Goal: Transaction & Acquisition: Download file/media

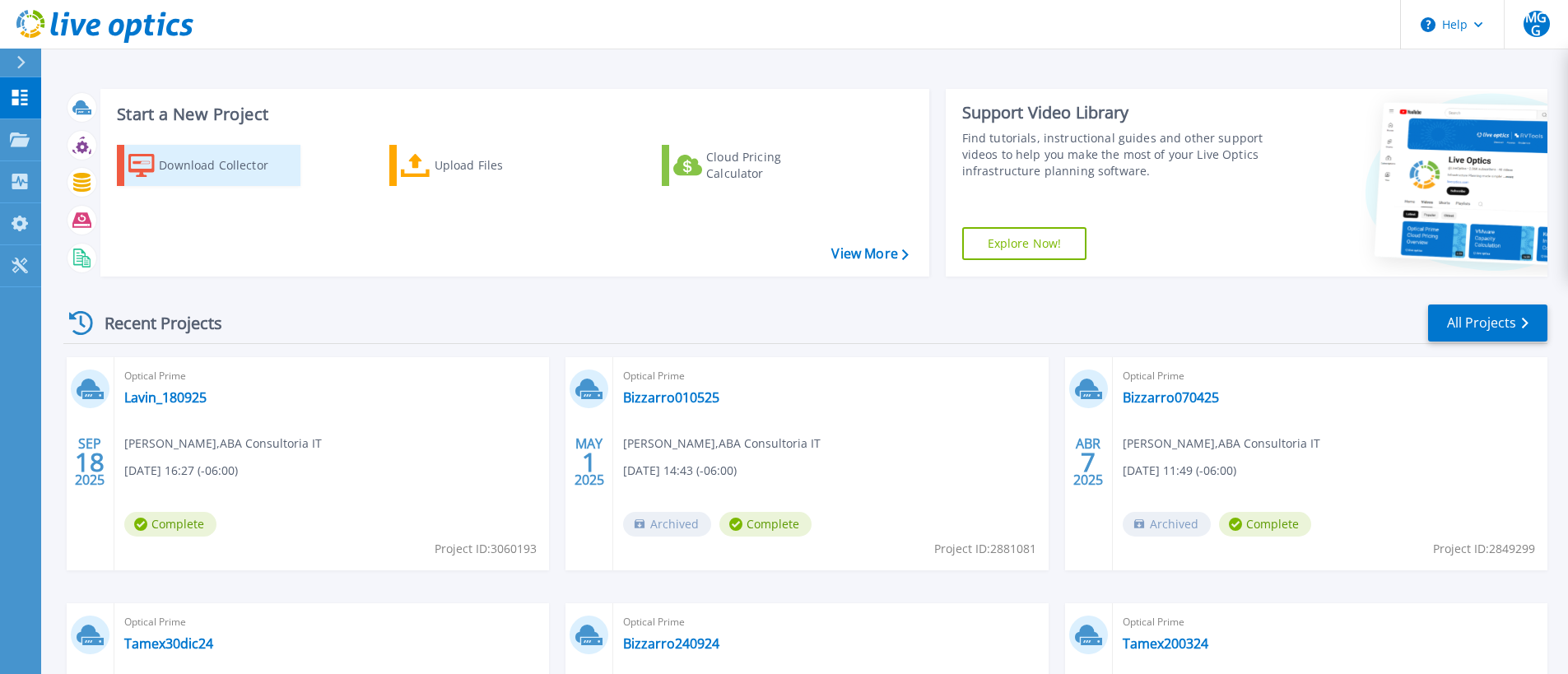
click at [189, 169] on div "Download Collector" at bounding box center [225, 165] width 131 height 33
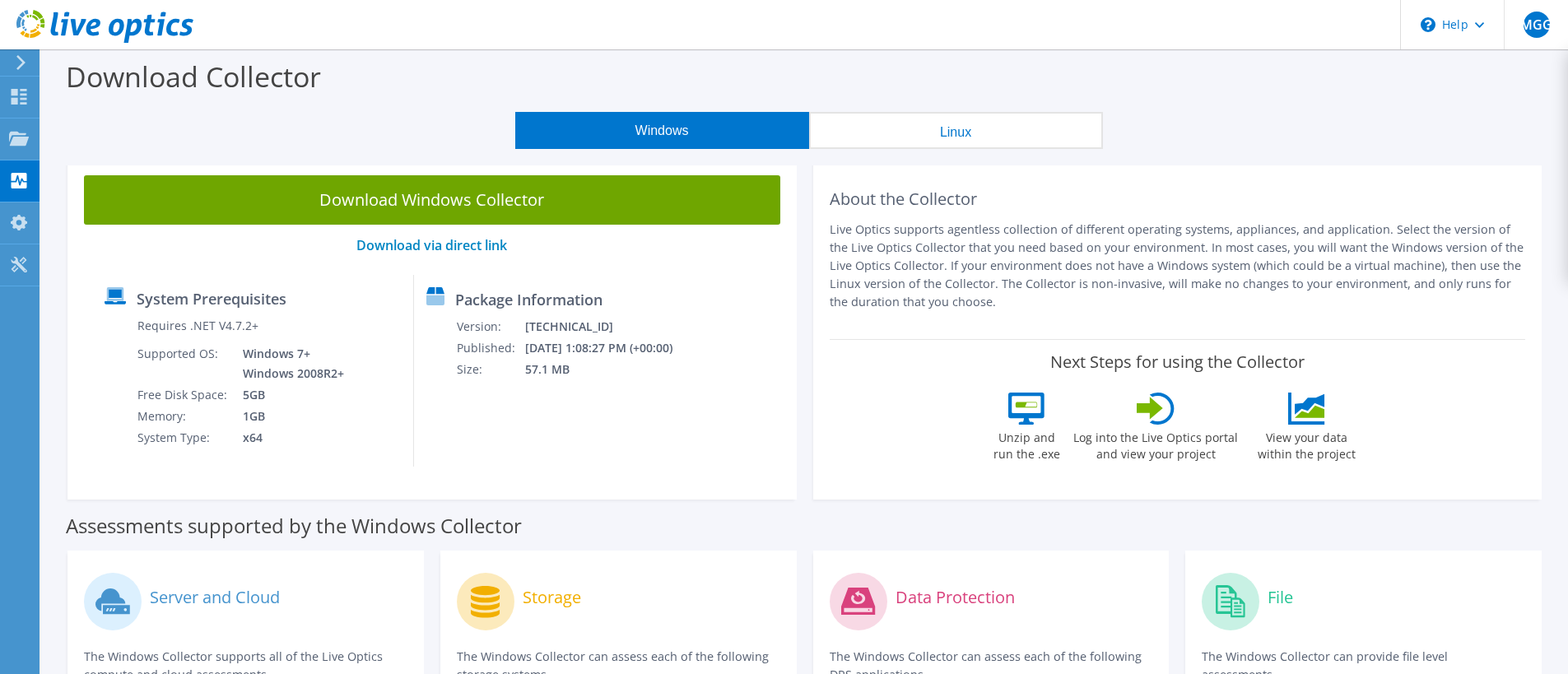
click at [657, 124] on button "Windows" at bounding box center [662, 131] width 294 height 37
click at [685, 130] on button "Windows" at bounding box center [662, 131] width 294 height 37
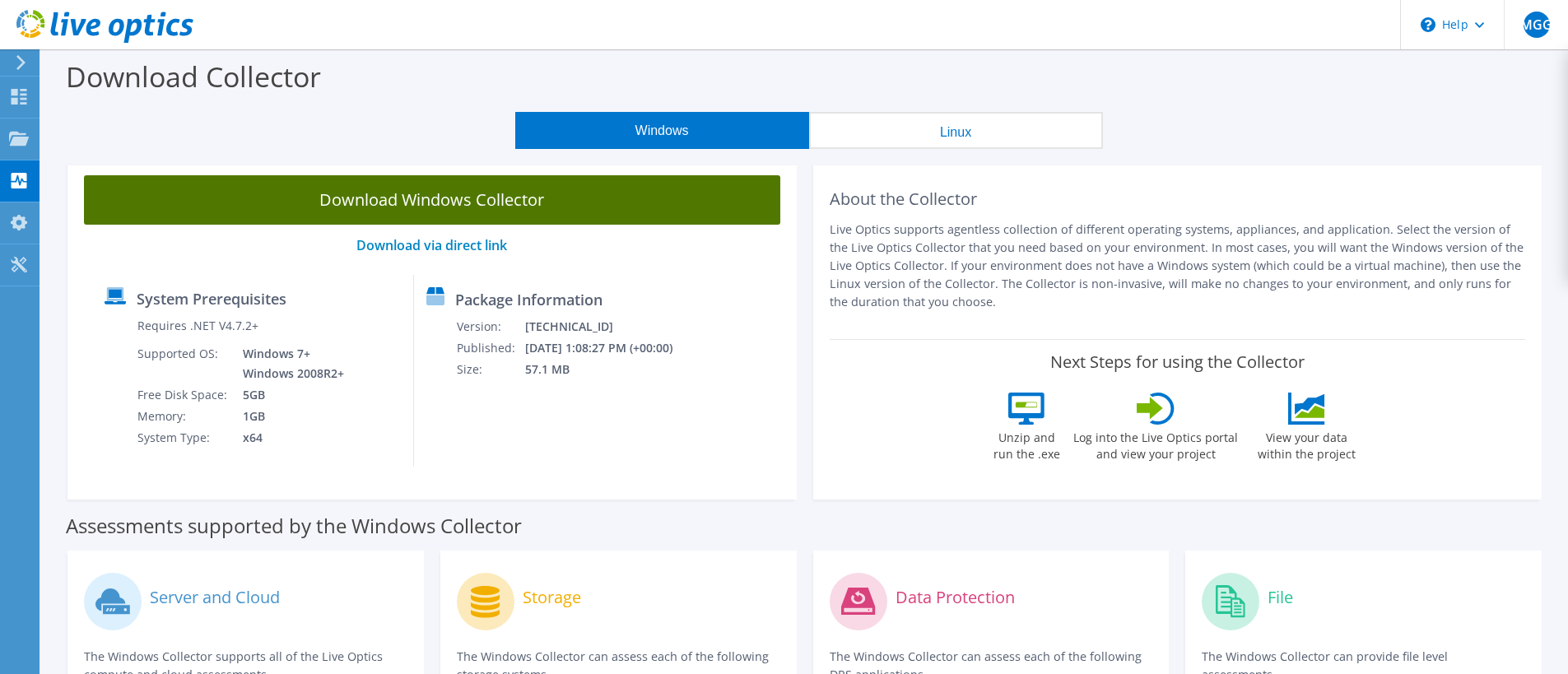
click at [413, 202] on link "Download Windows Collector" at bounding box center [432, 200] width 696 height 50
